Goal: Task Accomplishment & Management: Use online tool/utility

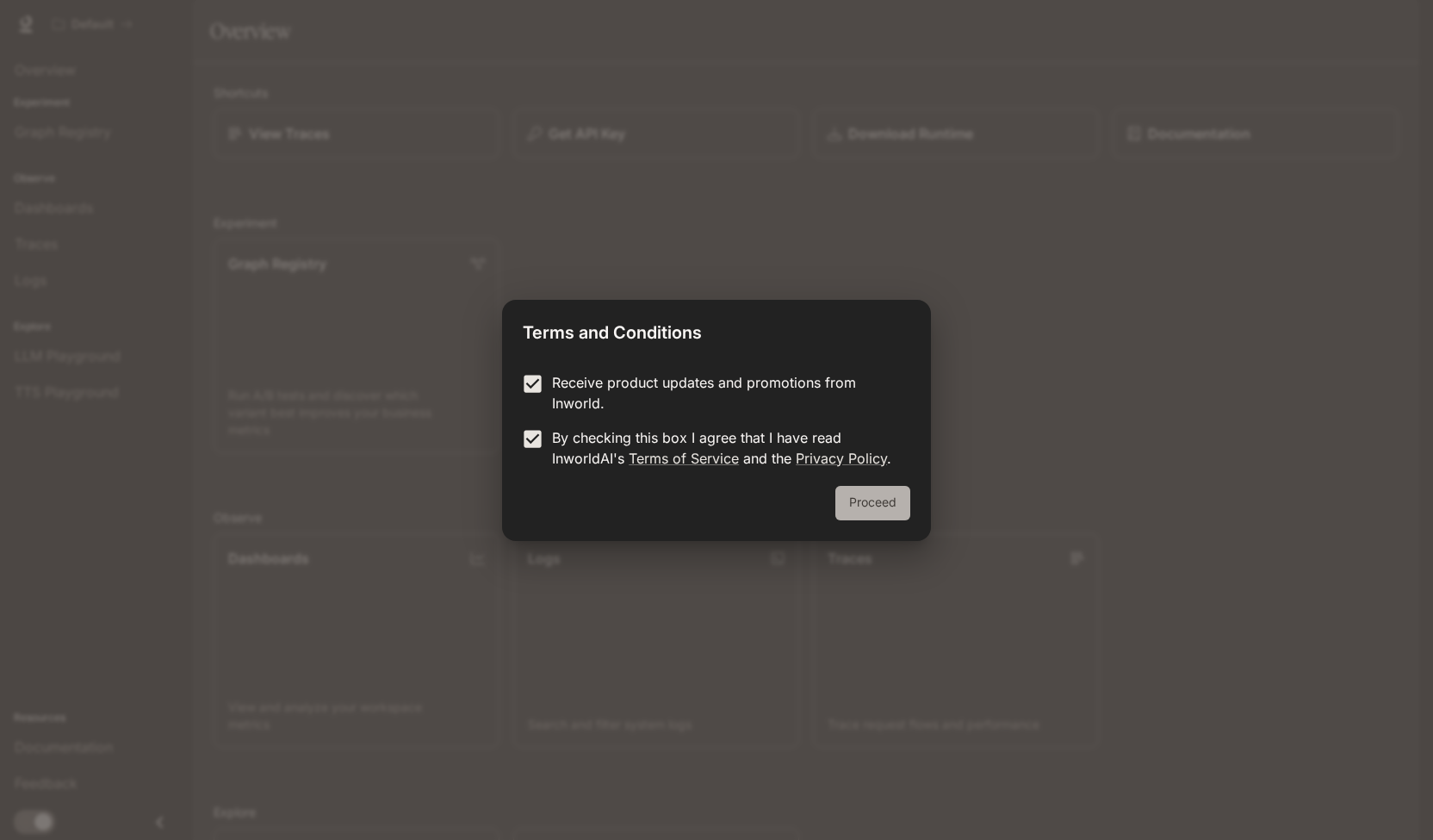
click at [874, 502] on button "Proceed" at bounding box center [872, 503] width 75 height 34
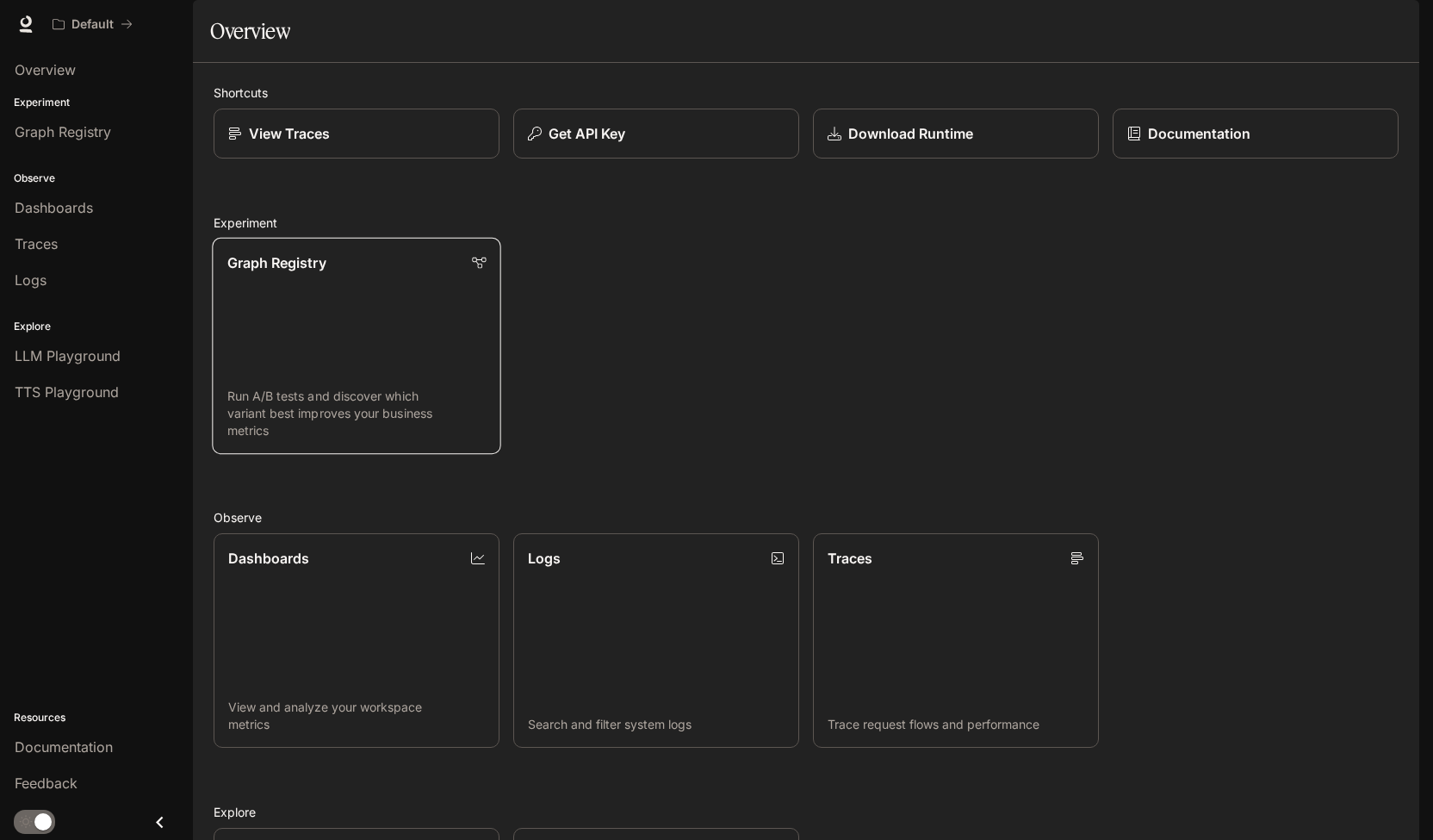
click at [398, 344] on link "Graph Registry Run A/B tests and discover which variant best improves your busi…" at bounding box center [356, 346] width 288 height 217
click at [368, 532] on link "Dashboards View and analyze your workspace metrics" at bounding box center [356, 640] width 288 height 217
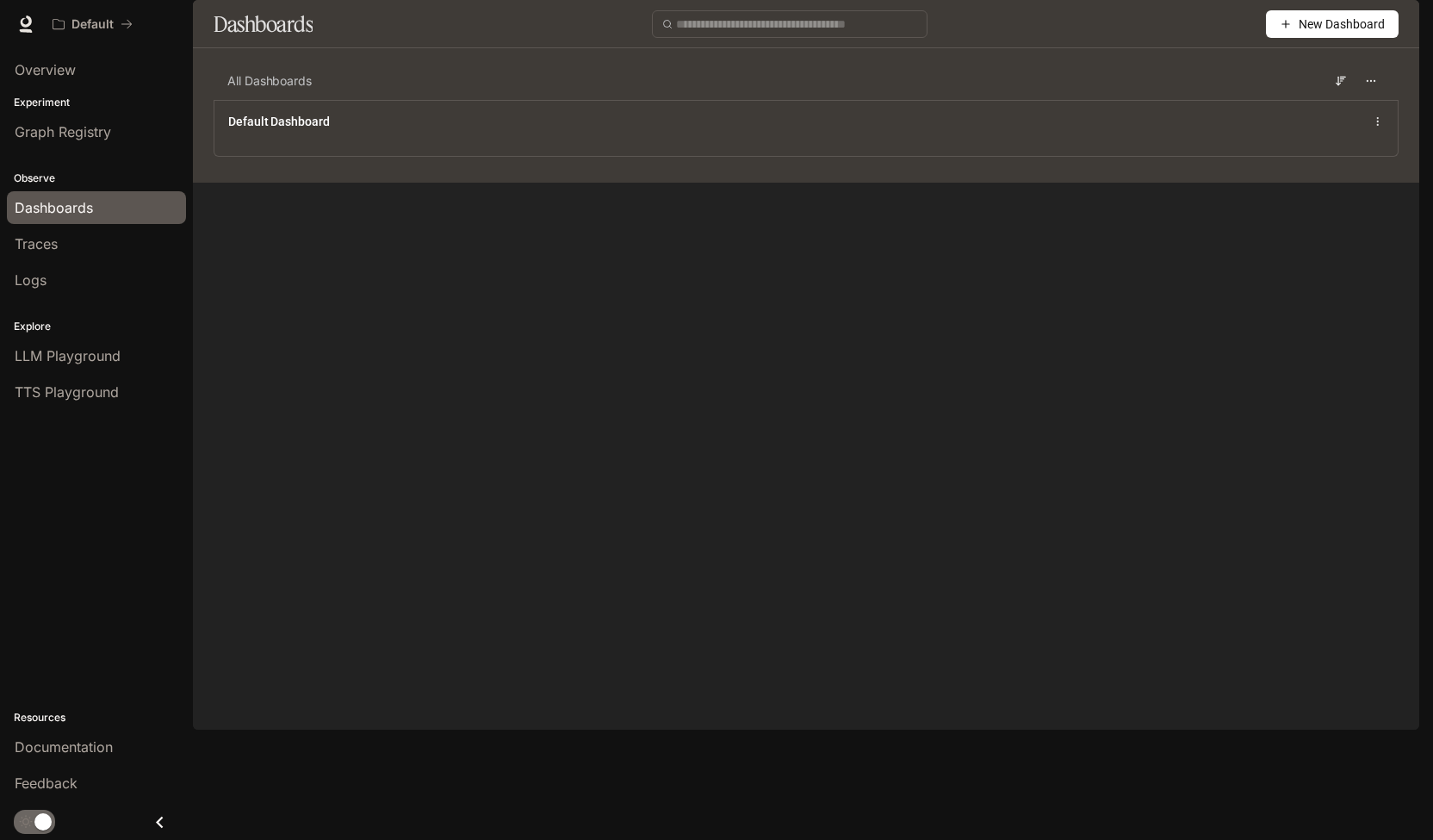
click at [1324, 33] on span "New Dashboard" at bounding box center [1342, 23] width 86 height 19
